Goal: Check status: Check status

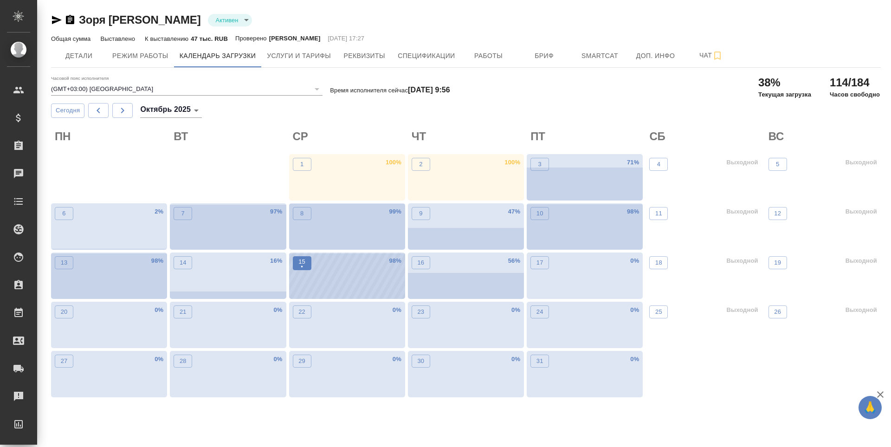
click at [310, 266] on button "15 •" at bounding box center [302, 263] width 19 height 14
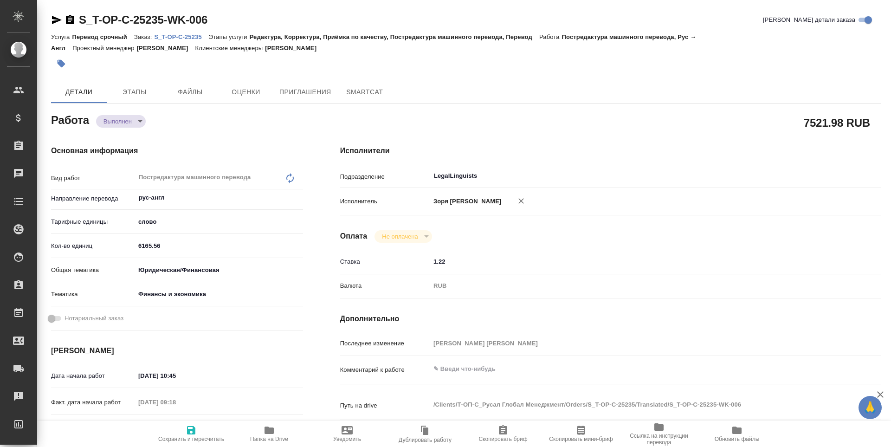
type textarea "x"
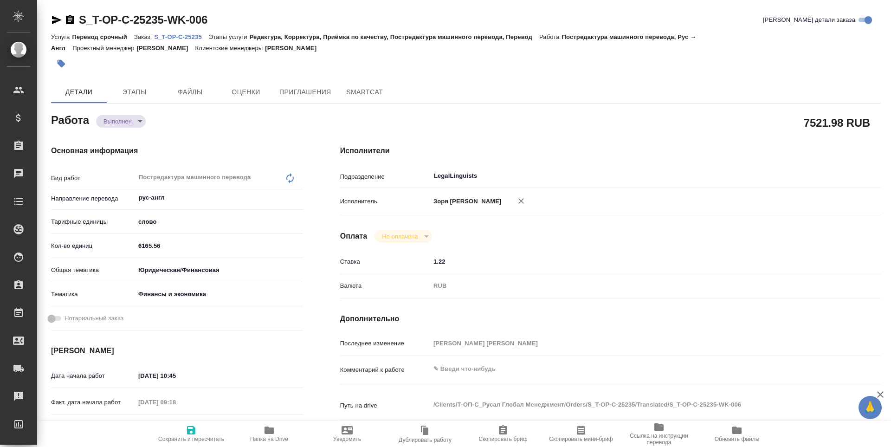
type textarea "x"
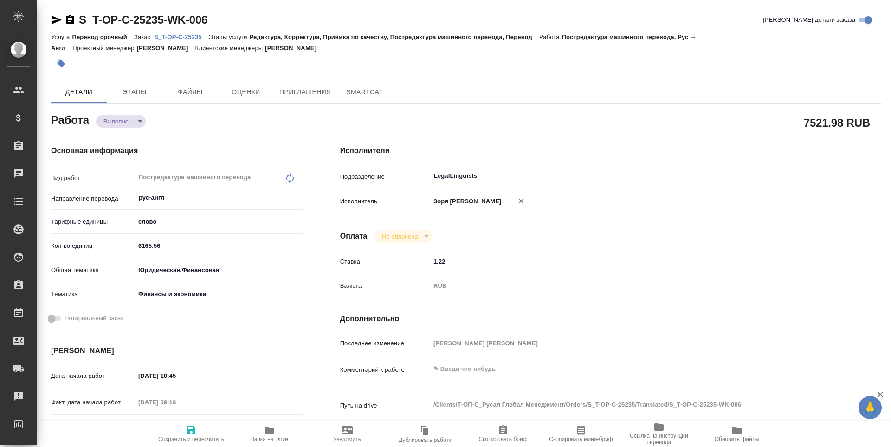
click at [132, 128] on div "Основная информация Вид работ Постредактура машинного перевода x ​ Направление …" at bounding box center [176, 325] width 289 height 396
click at [131, 124] on body "🙏 .cls-1 fill:#fff; AWATERA Zoria Tatiana Клиенты Спецификации Заказы Чаты Todo…" at bounding box center [445, 223] width 891 height 447
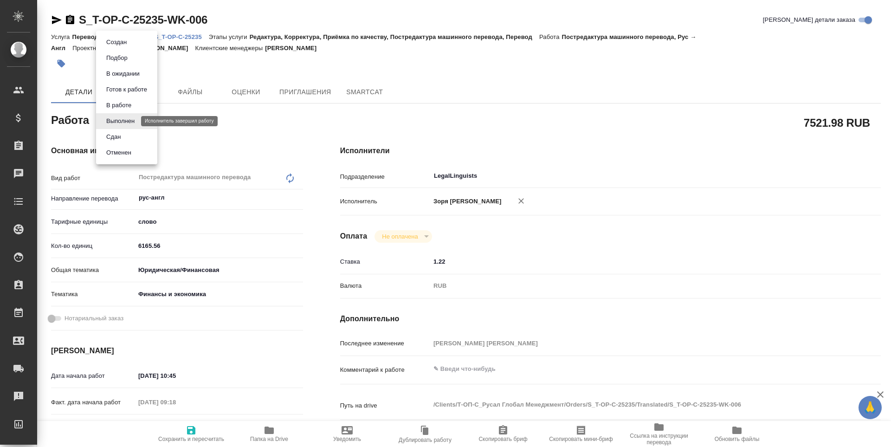
type textarea "x"
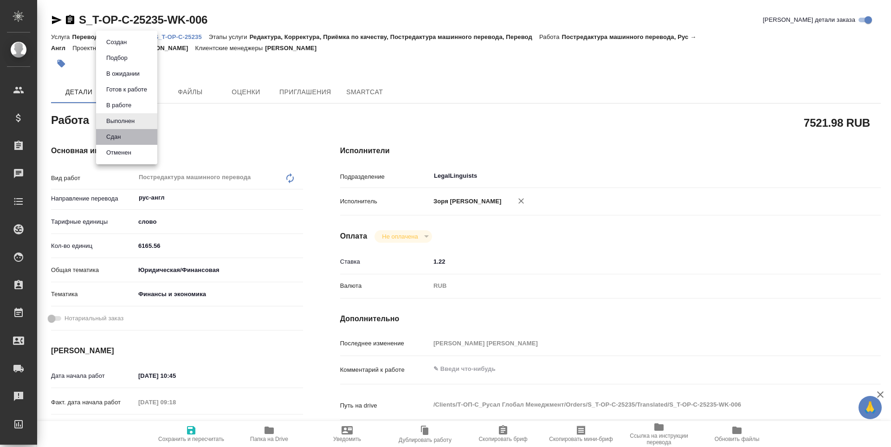
click at [128, 136] on li "Сдан" at bounding box center [126, 137] width 61 height 16
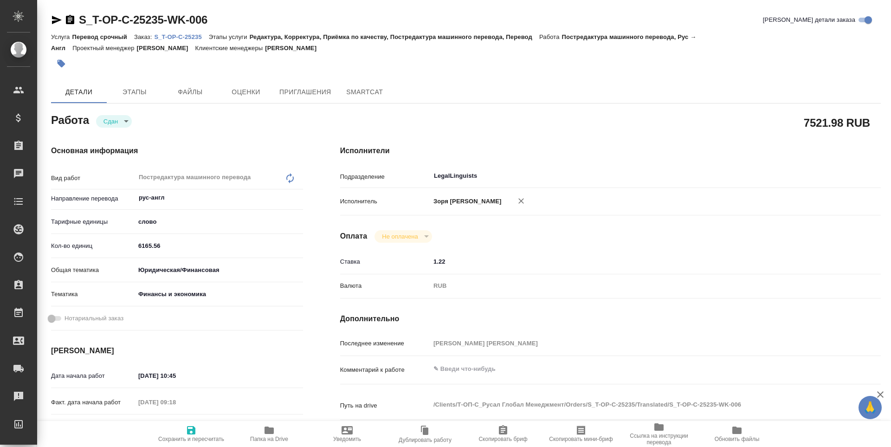
type textarea "x"
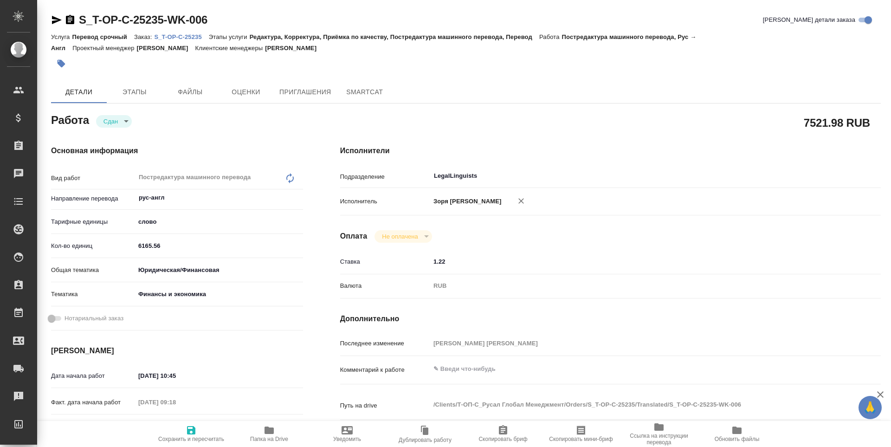
type textarea "x"
